Goal: Find specific page/section: Find specific page/section

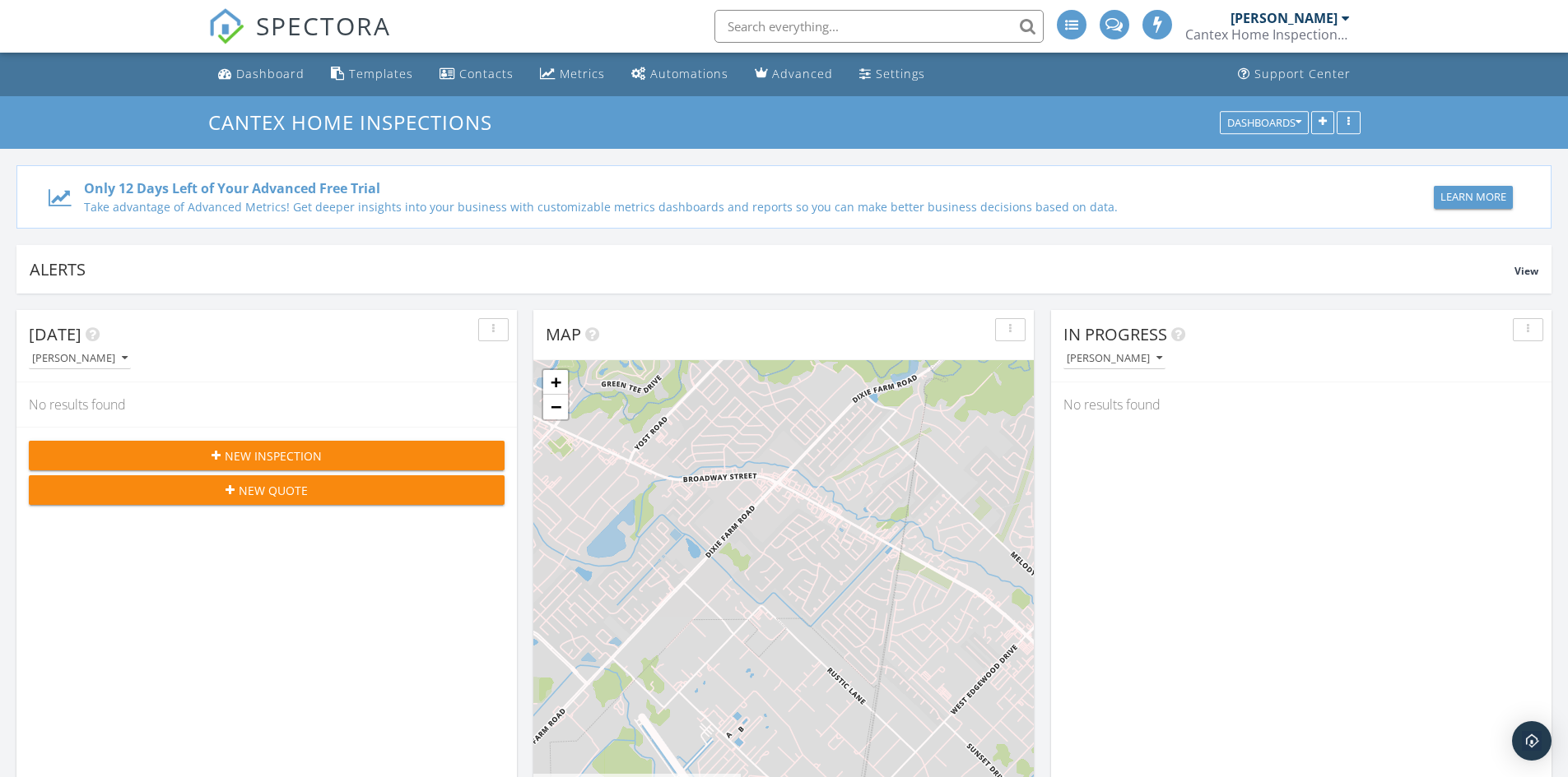
scroll to position [1523, 1593]
click at [875, 76] on div "Settings" at bounding box center [900, 73] width 49 height 16
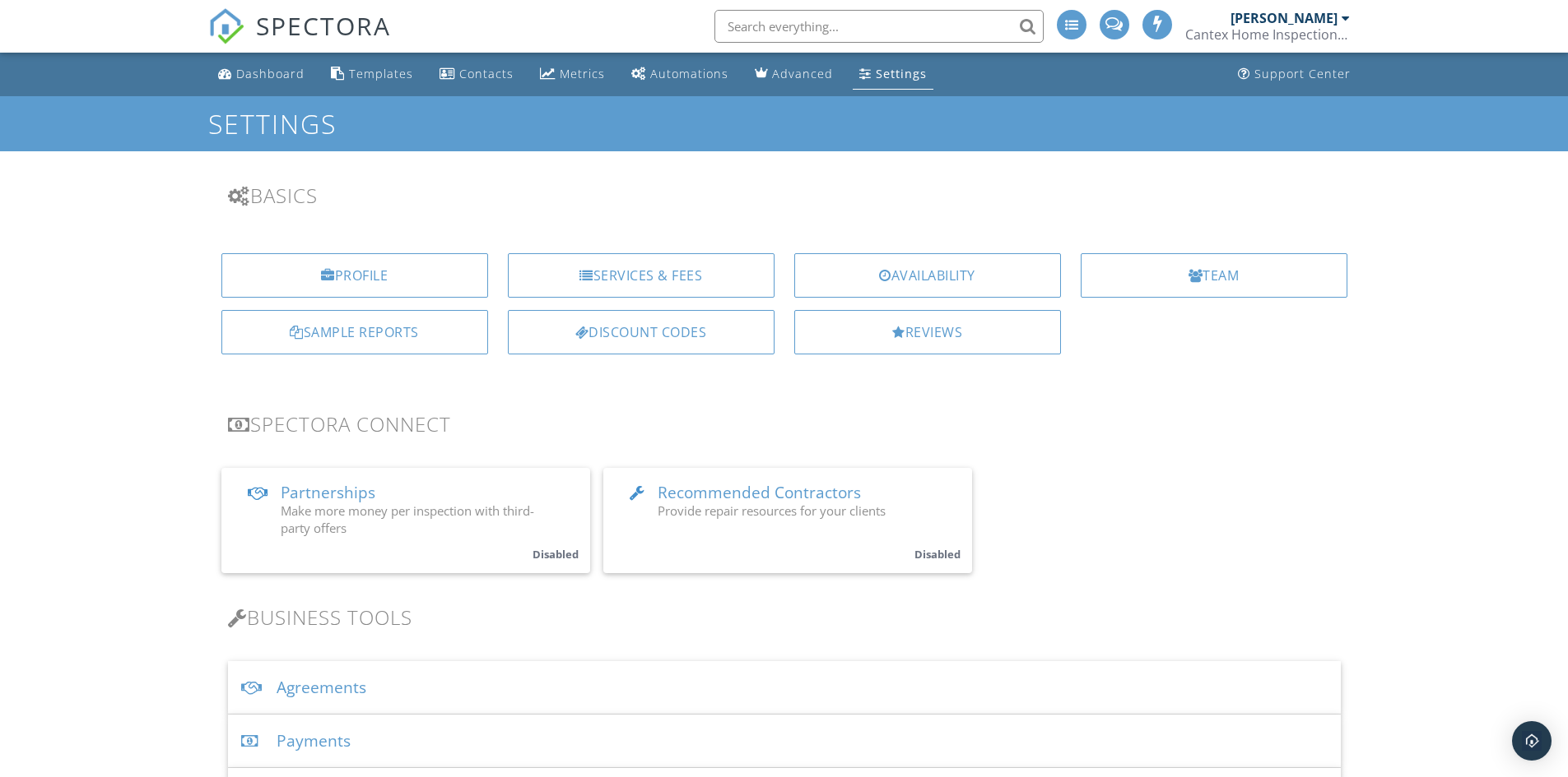
click at [433, 344] on div "Sample Reports" at bounding box center [354, 332] width 267 height 44
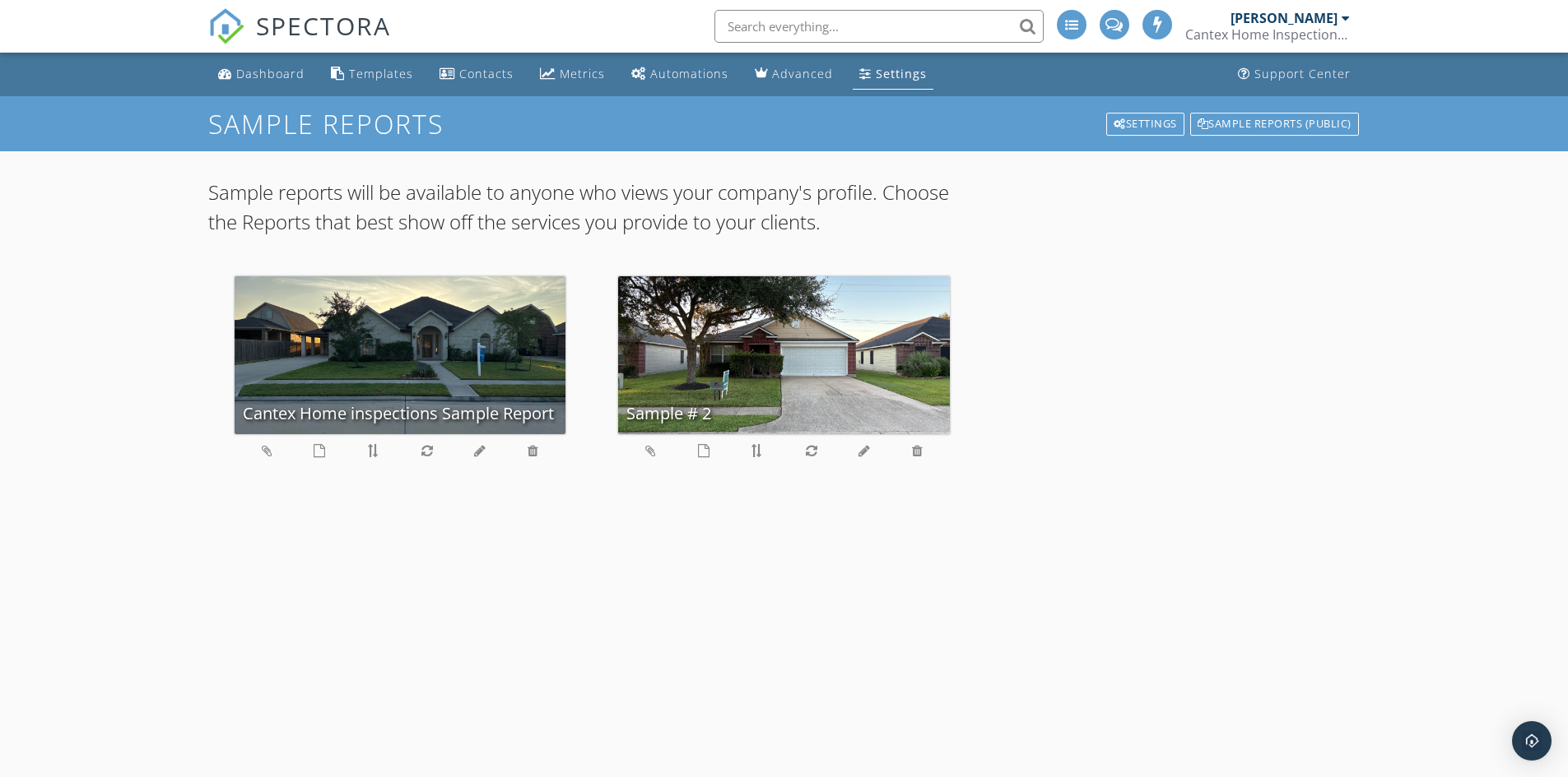
click at [712, 356] on div "Sample # 2" at bounding box center [784, 355] width 332 height 158
click at [705, 458] on link at bounding box center [704, 450] width 11 height 18
